Goal: Task Accomplishment & Management: Use online tool/utility

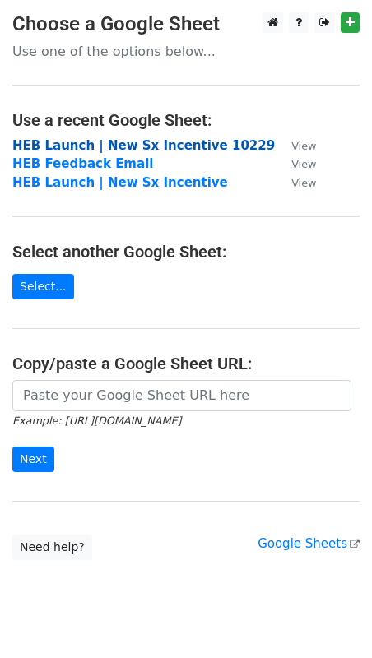
click at [120, 148] on strong "HEB Launch | New Sx Incentive 10229" at bounding box center [143, 145] width 263 height 15
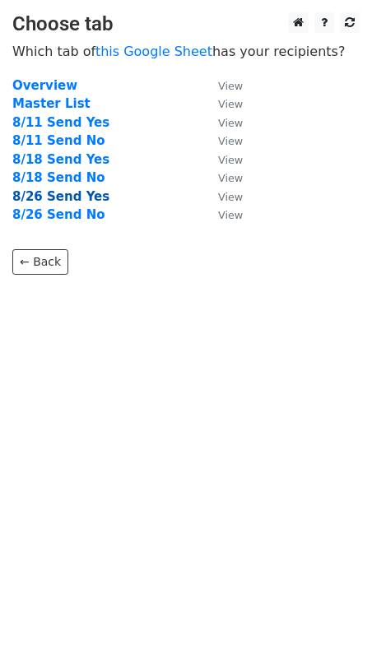
click at [79, 197] on strong "8/26 Send Yes" at bounding box center [60, 196] width 97 height 15
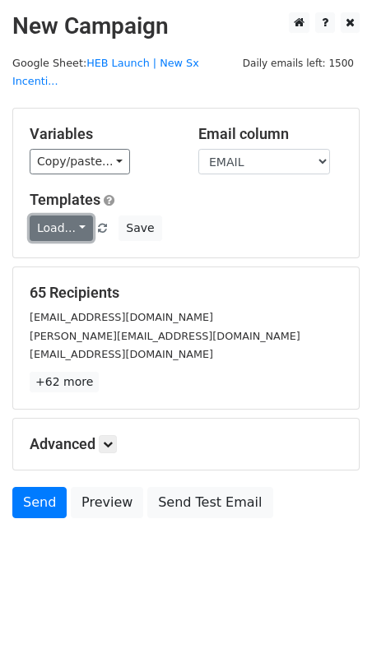
click at [62, 216] on link "Load..." at bounding box center [61, 229] width 63 height 26
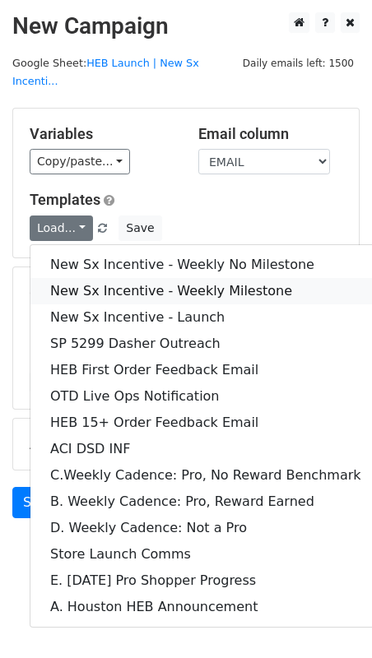
click at [124, 278] on link "New Sx Incentive - Weekly Milestone" at bounding box center [205, 291] width 351 height 26
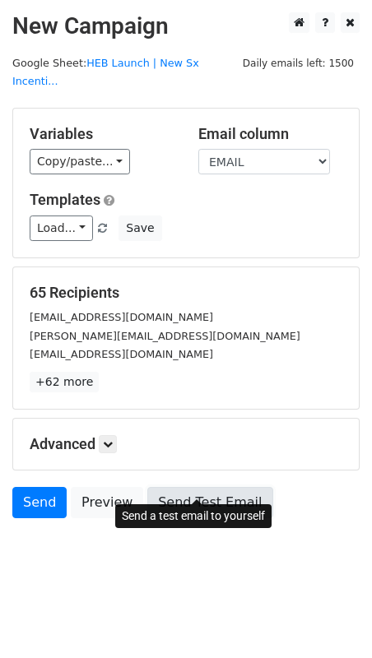
click at [216, 487] on link "Send Test Email" at bounding box center [209, 502] width 125 height 31
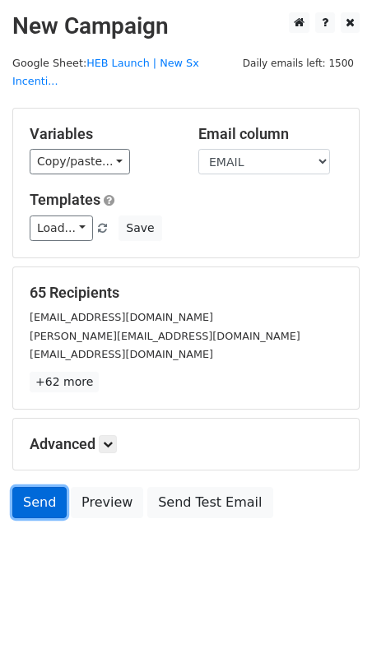
click at [41, 487] on link "Send" at bounding box center [39, 502] width 54 height 31
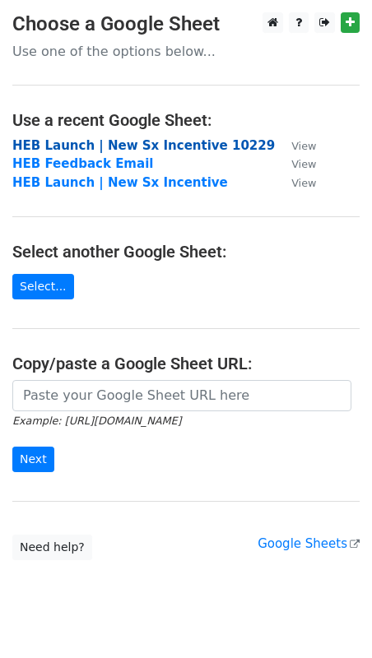
click at [142, 149] on strong "HEB Launch | New Sx Incentive 10229" at bounding box center [143, 145] width 263 height 15
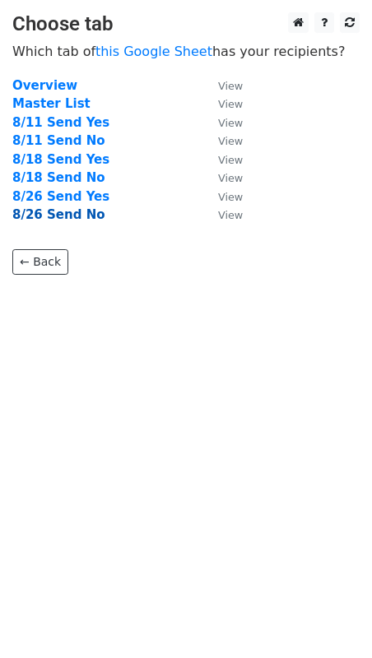
click at [61, 220] on strong "8/26 Send No" at bounding box center [58, 214] width 93 height 15
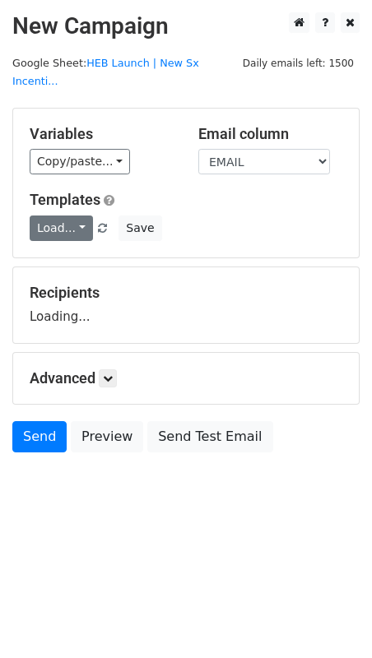
click at [58, 216] on link "Load..." at bounding box center [61, 229] width 63 height 26
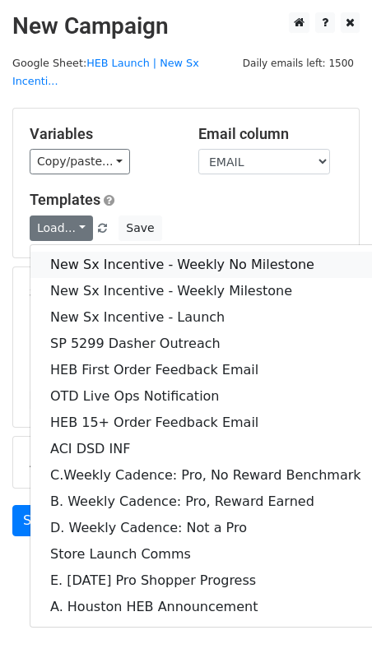
click at [120, 252] on link "New Sx Incentive - Weekly No Milestone" at bounding box center [205, 265] width 351 height 26
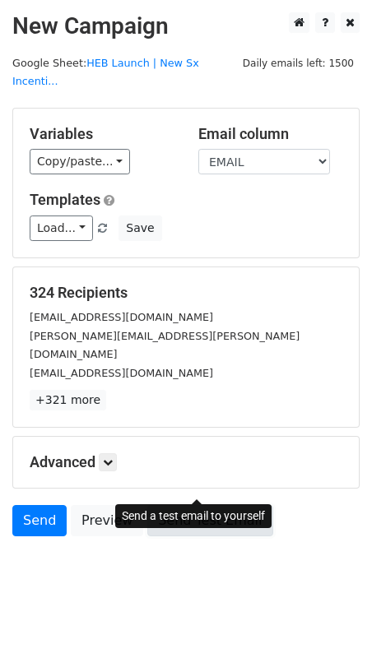
click at [193, 505] on link "Send Test Email" at bounding box center [209, 520] width 125 height 31
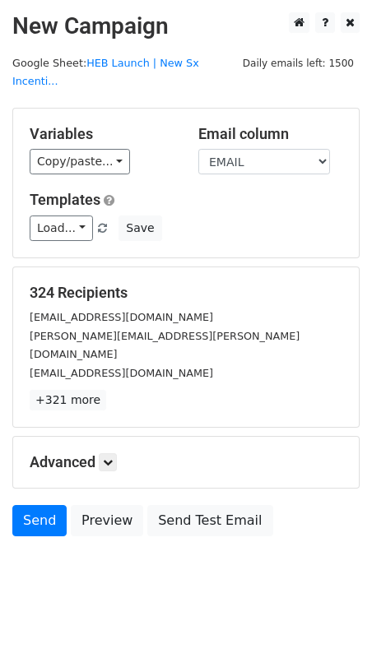
click at [83, 569] on body "New Campaign Daily emails left: 1500 Google Sheet: HEB Launch | New Sx Incenti.…" at bounding box center [186, 311] width 372 height 598
click at [41, 505] on link "Send" at bounding box center [39, 520] width 54 height 31
